Goal: Transaction & Acquisition: Book appointment/travel/reservation

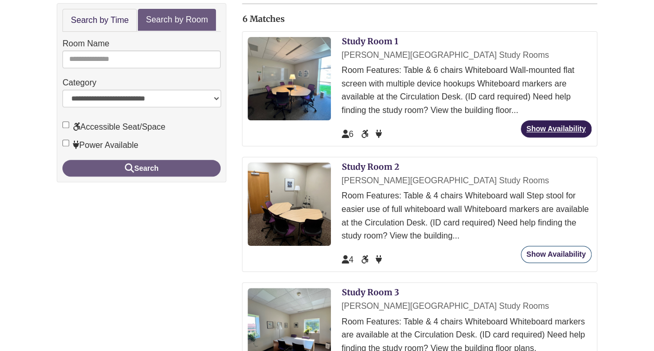
scroll to position [194, 0]
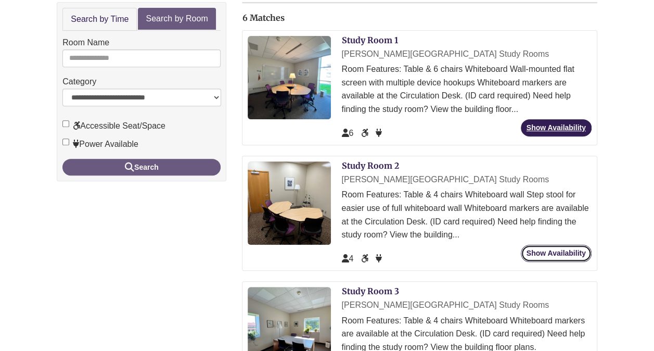
click at [562, 245] on link "Show Availability" at bounding box center [556, 253] width 71 height 17
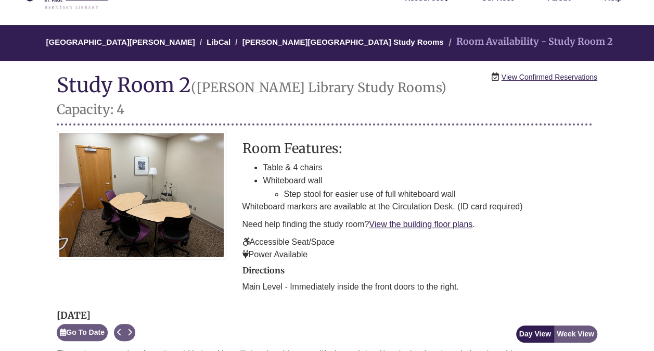
scroll to position [61, 0]
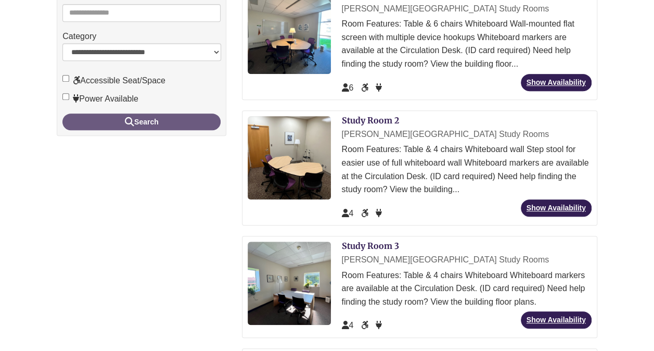
scroll to position [238, 0]
